Goal: Transaction & Acquisition: Purchase product/service

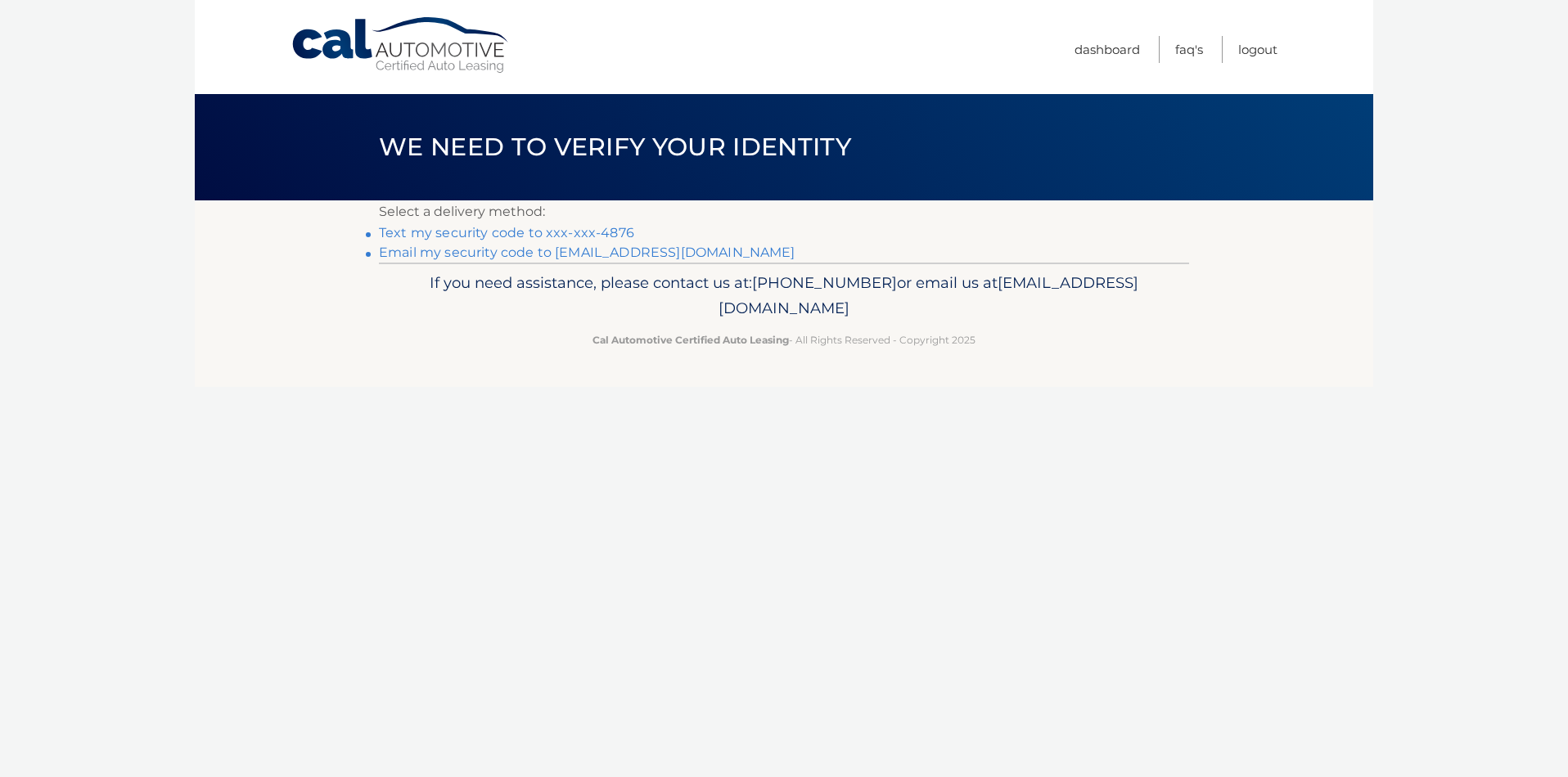
click at [589, 236] on link "Text my security code to xxx-xxx-4876" at bounding box center [506, 232] width 255 height 15
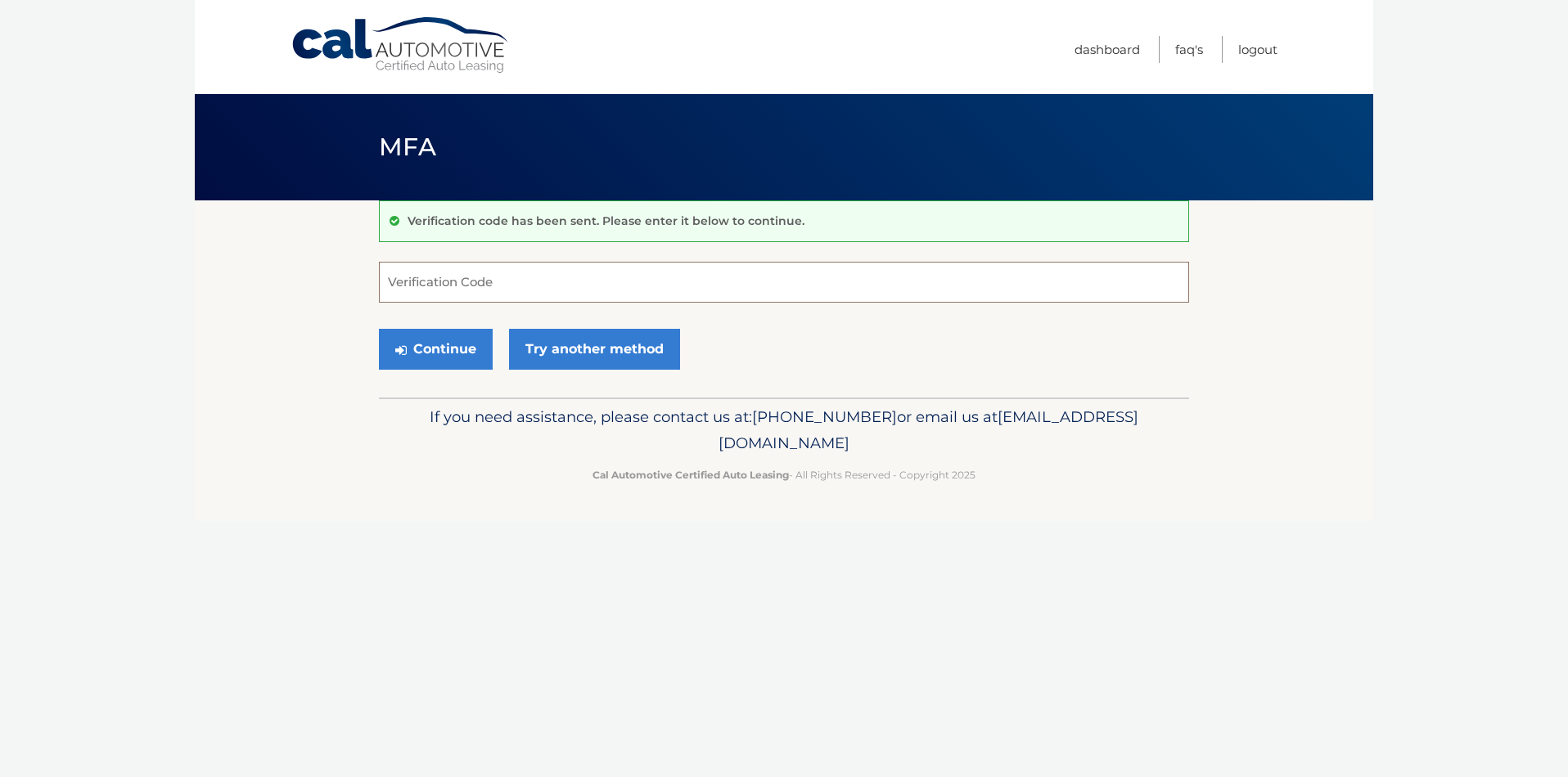
click at [485, 278] on input "Verification Code" at bounding box center [784, 282] width 810 height 41
type input "052053"
click at [428, 334] on button "Continue" at bounding box center [436, 349] width 114 height 41
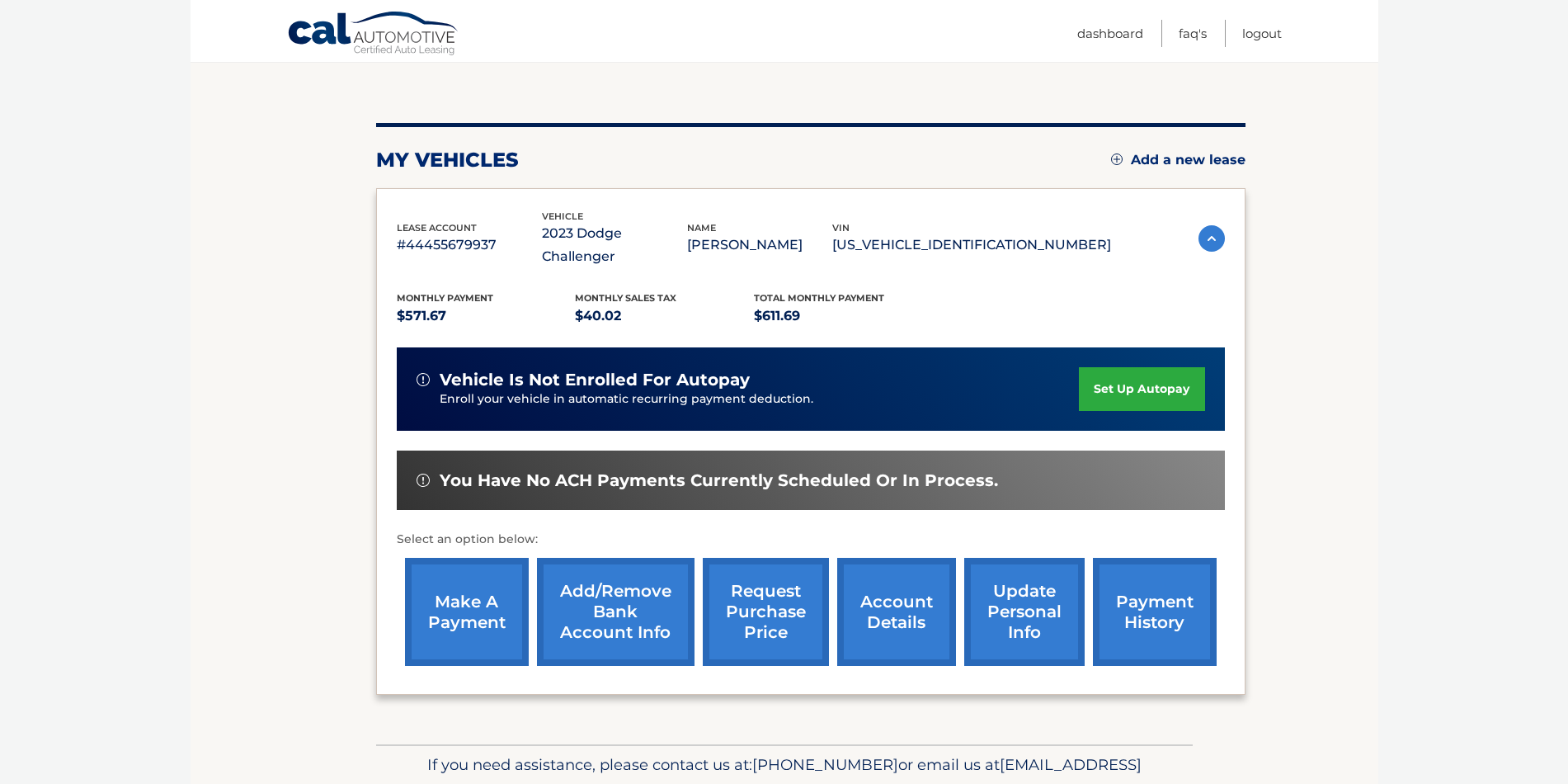
scroll to position [216, 0]
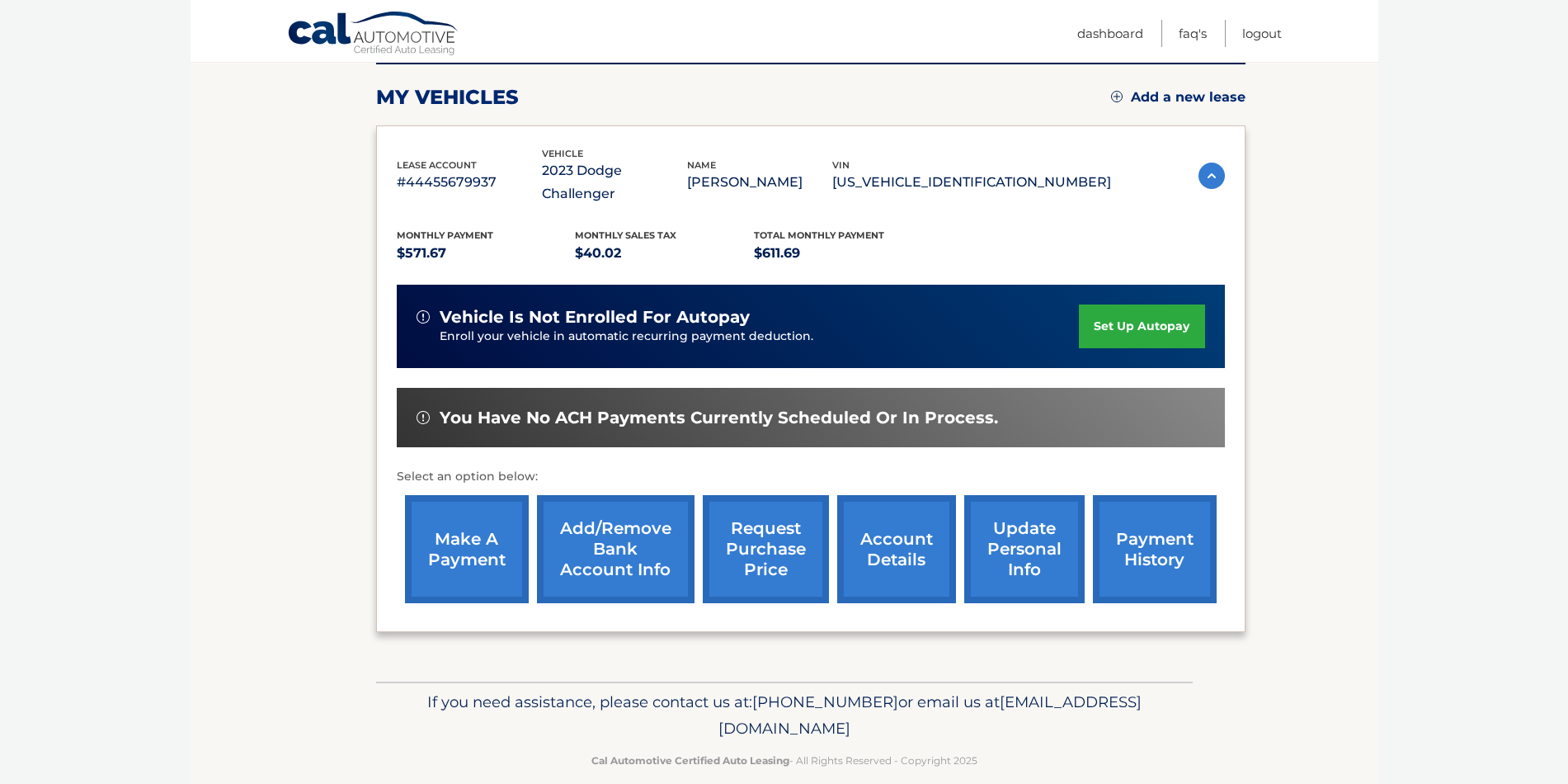
click at [473, 522] on link "make a payment" at bounding box center [467, 549] width 124 height 109
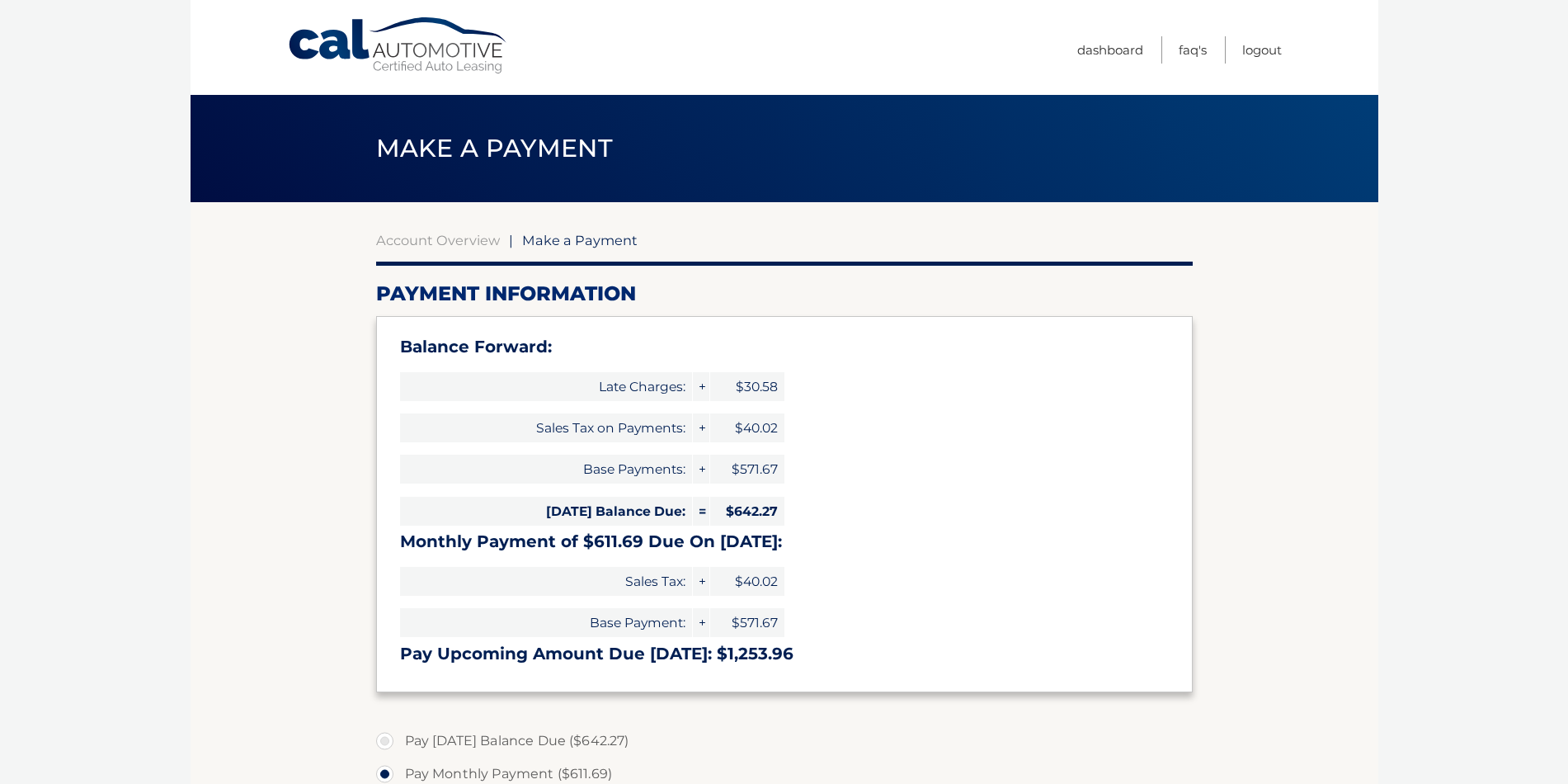
select select "NGI1MDQyMzEtMTkwYS00MTQzLWE3MWEtZTg5YzU5YjRlNWEz"
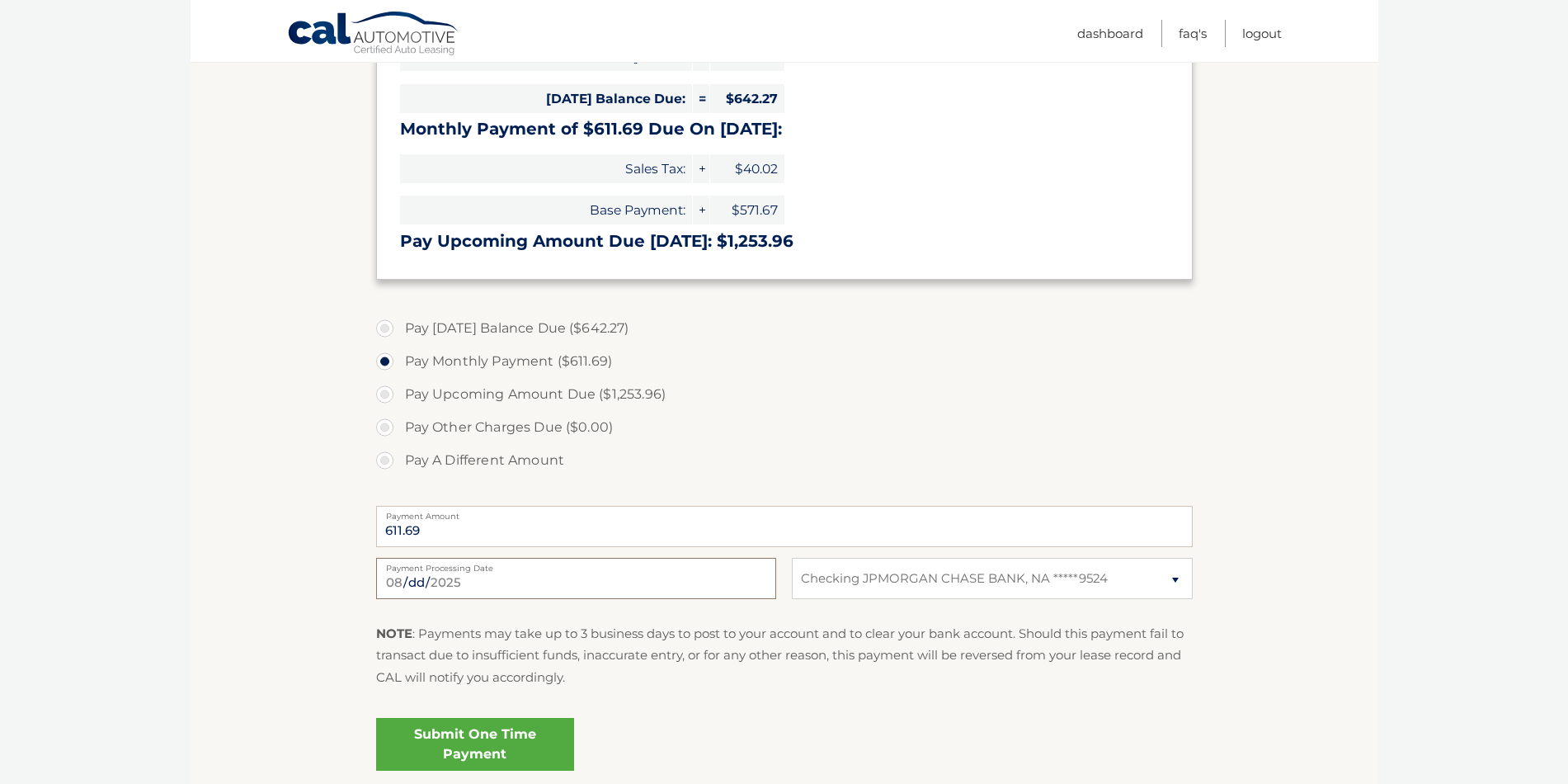
click at [419, 574] on input "2025-08-17" at bounding box center [576, 579] width 400 height 41
type input "2025-08-18"
click at [476, 739] on link "Submit One Time Payment" at bounding box center [475, 745] width 198 height 53
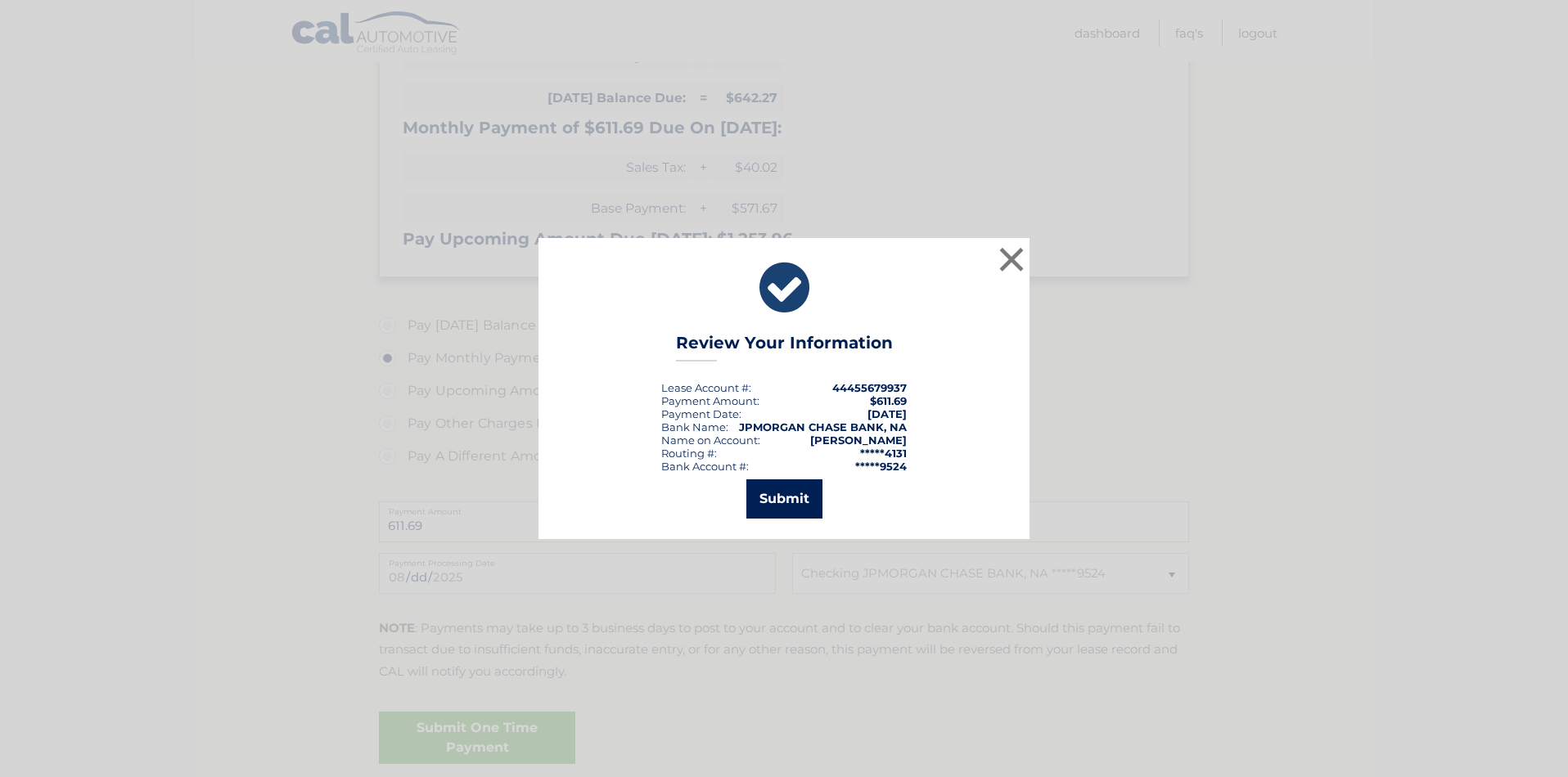
click at [798, 492] on button "Submit" at bounding box center [784, 499] width 76 height 39
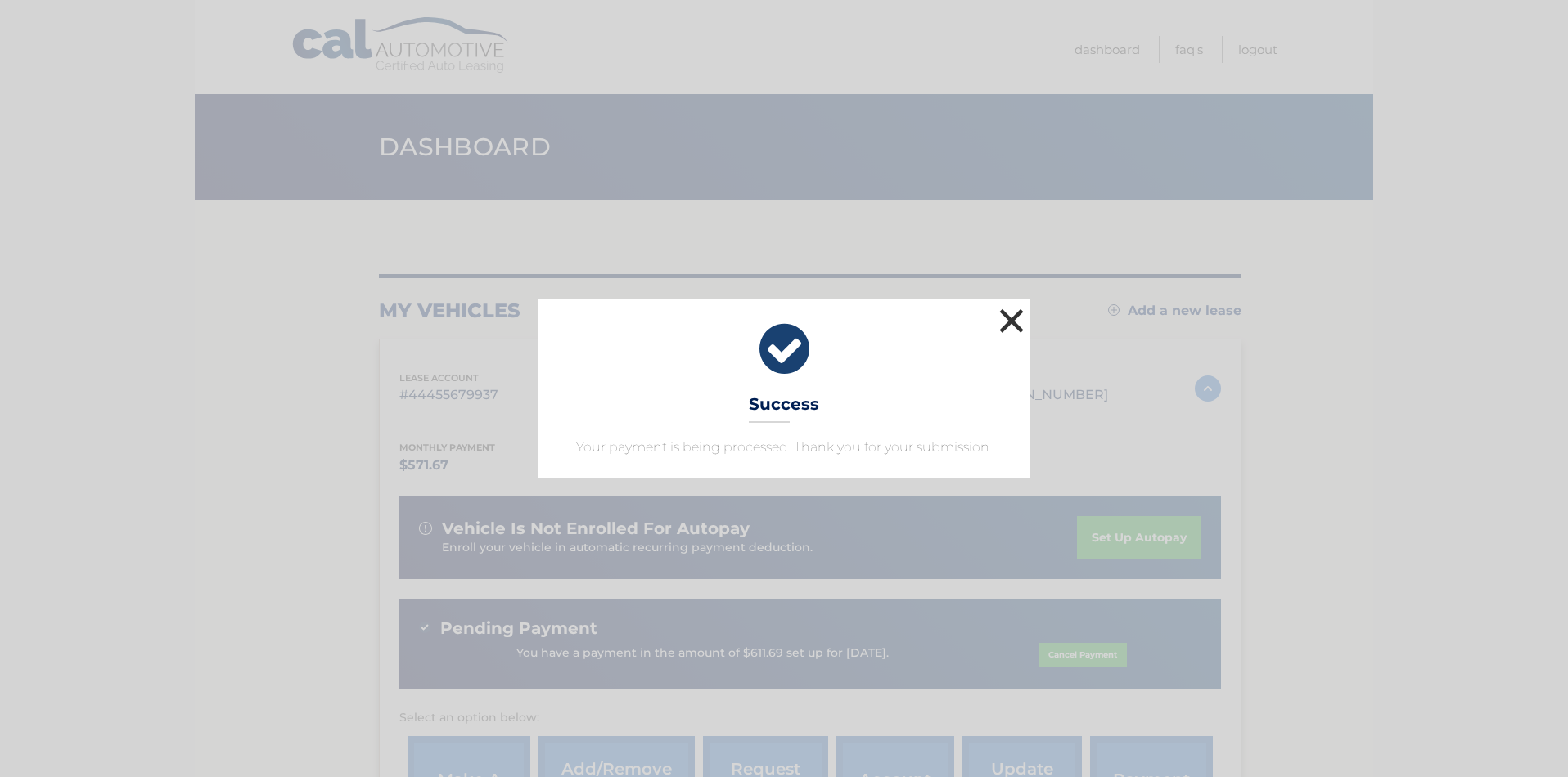
click at [1012, 320] on button "×" at bounding box center [1011, 320] width 33 height 33
